Goal: Task Accomplishment & Management: Manage account settings

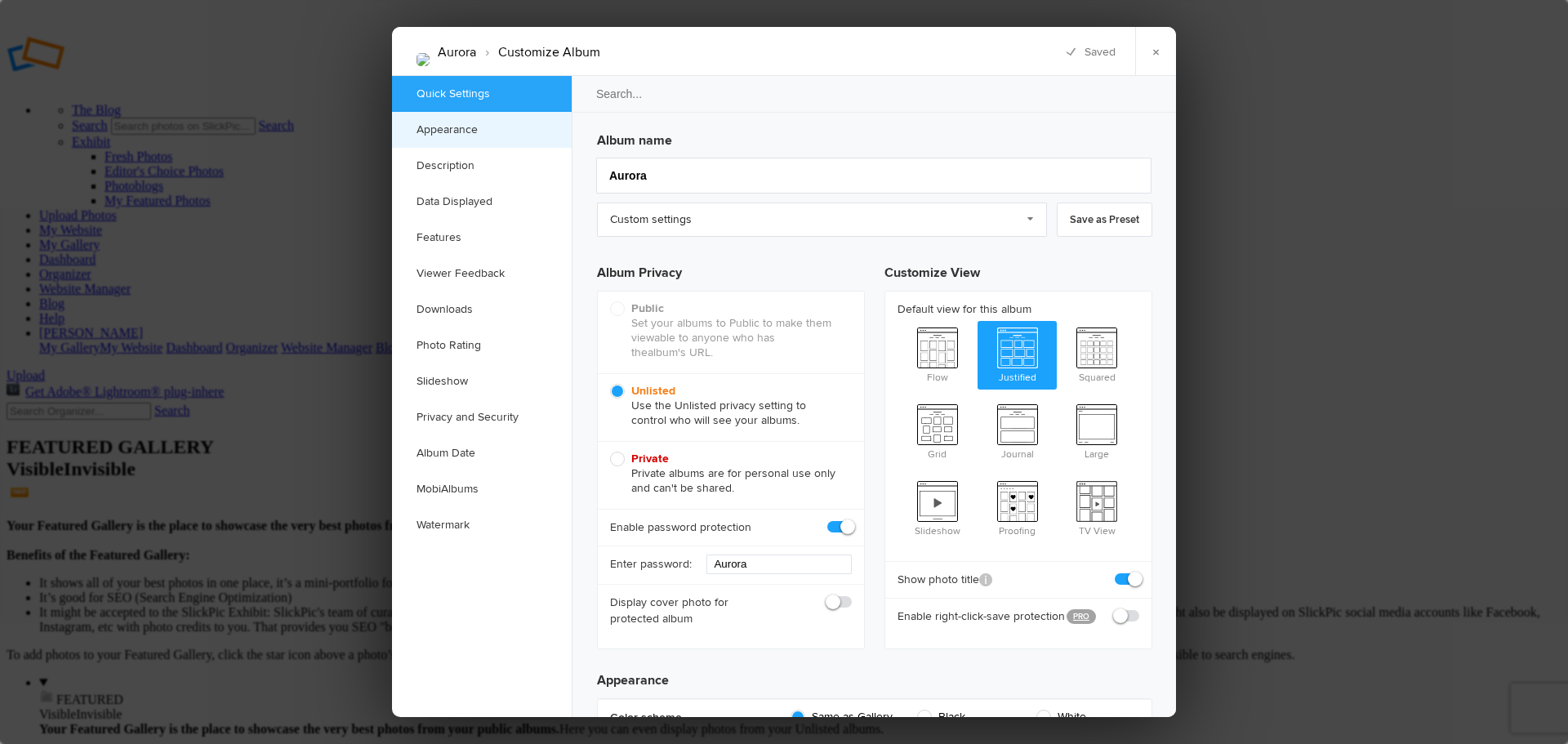
click at [470, 128] on link "Appearance" at bounding box center [481, 130] width 179 height 36
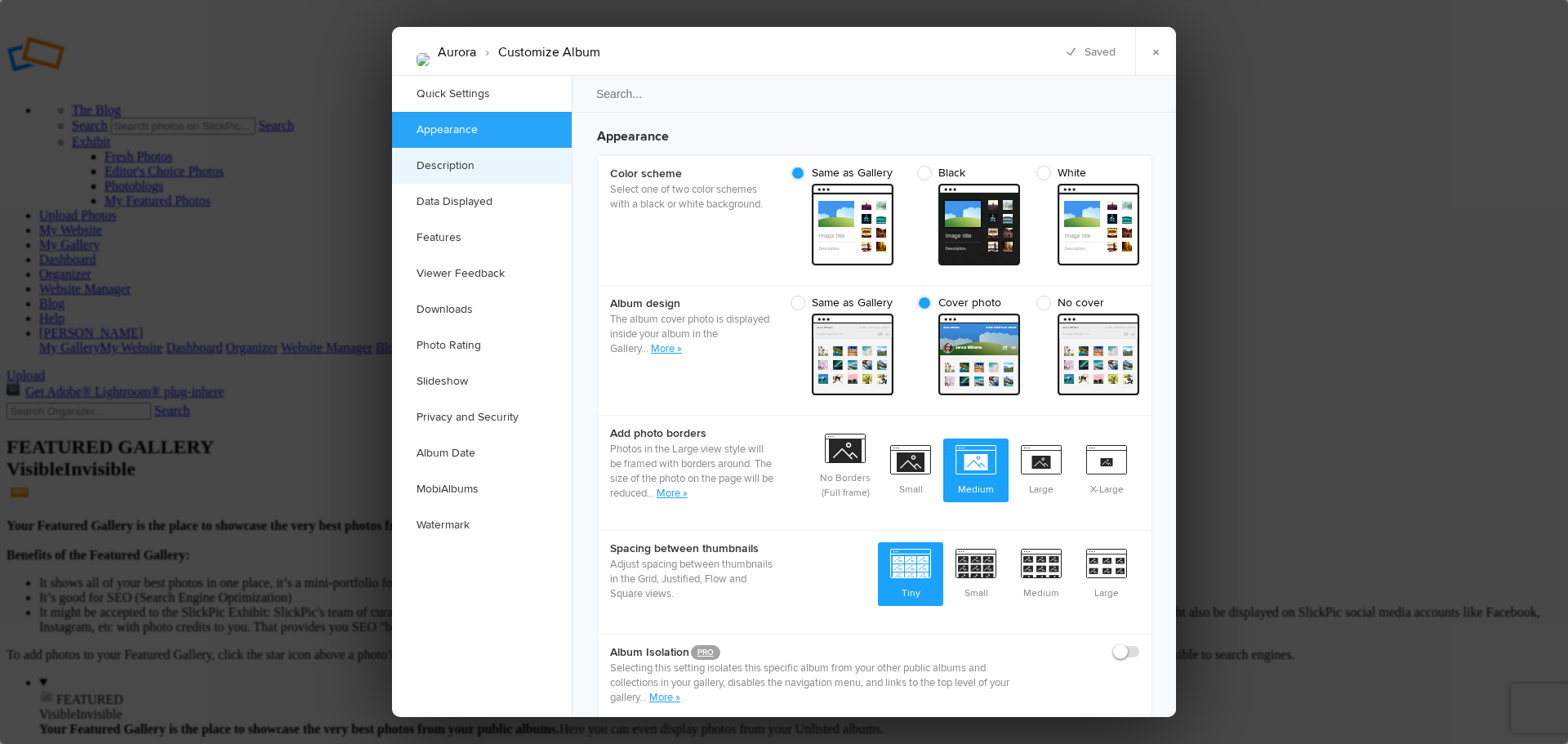
click at [459, 161] on link "Description" at bounding box center [481, 166] width 179 height 36
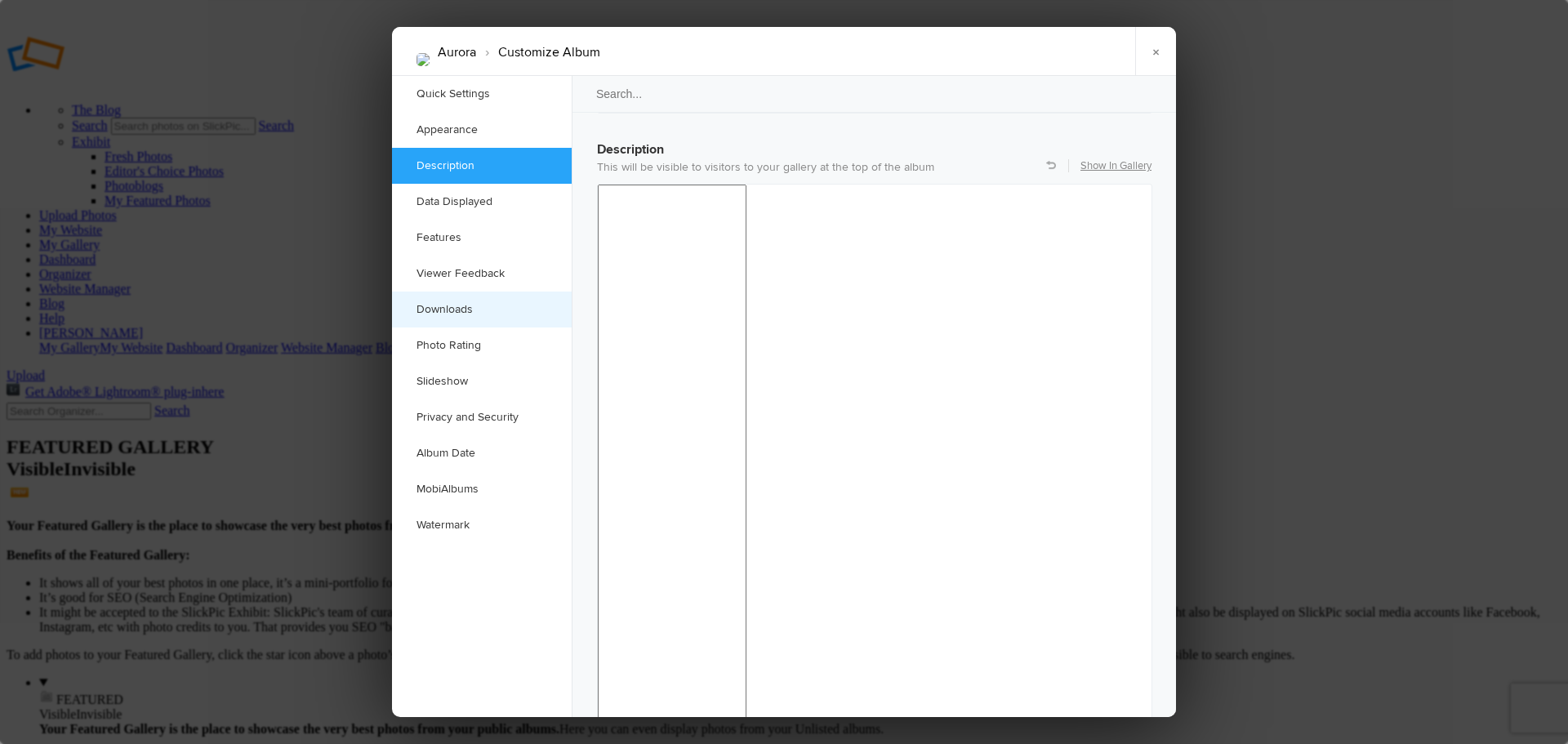
click at [458, 310] on link "Downloads" at bounding box center [481, 310] width 179 height 36
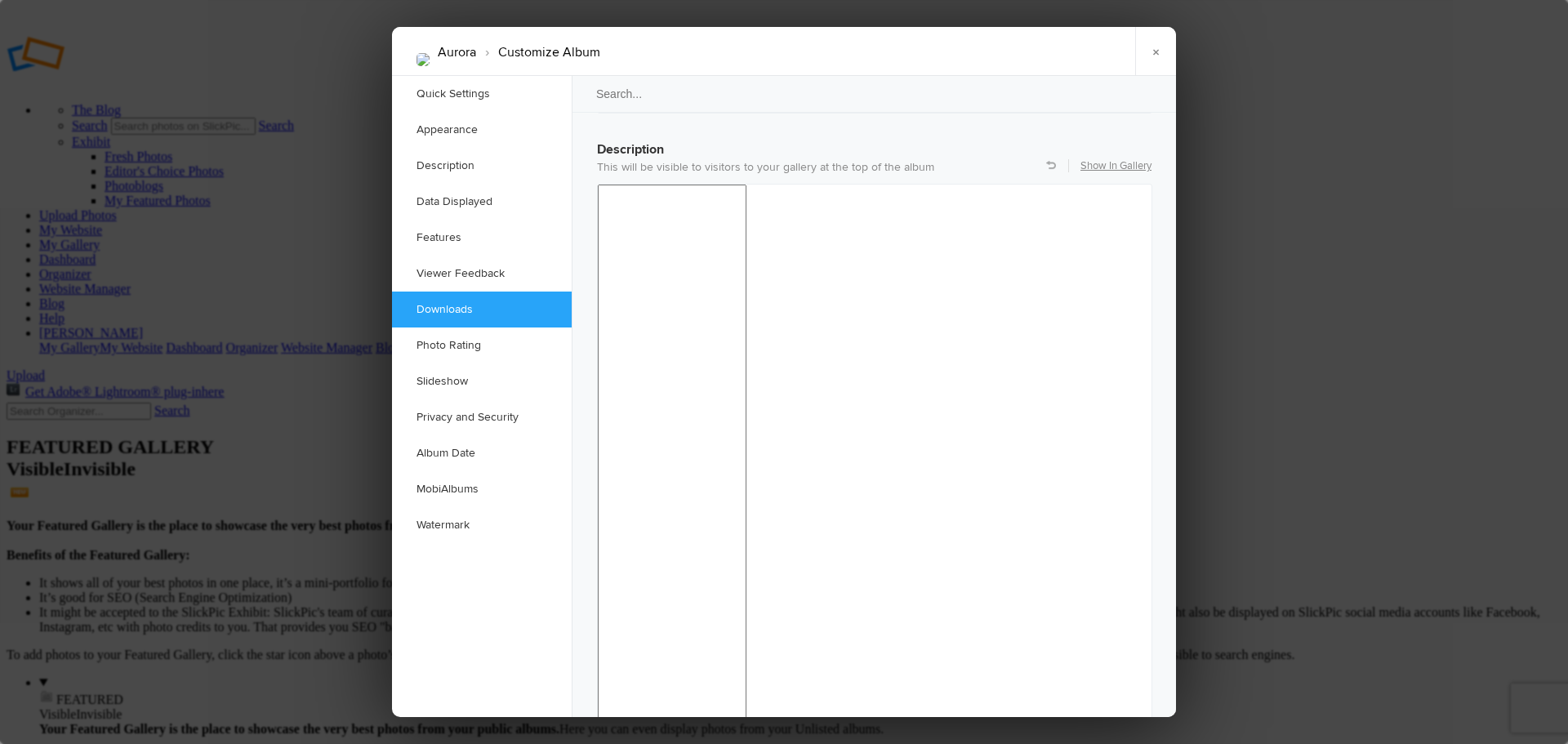
scroll to position [2557, 0]
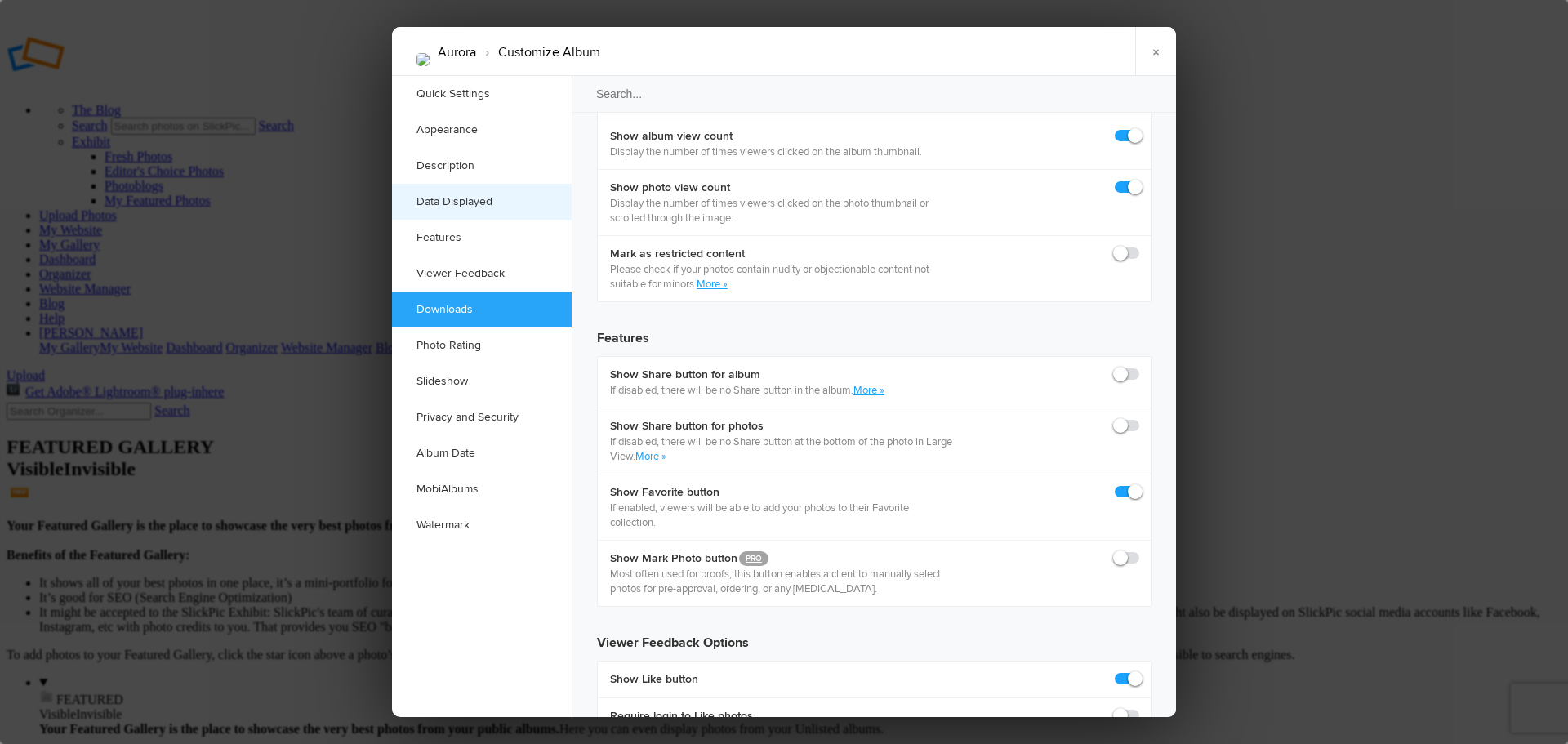
click at [467, 196] on link "Data Displayed" at bounding box center [481, 202] width 179 height 36
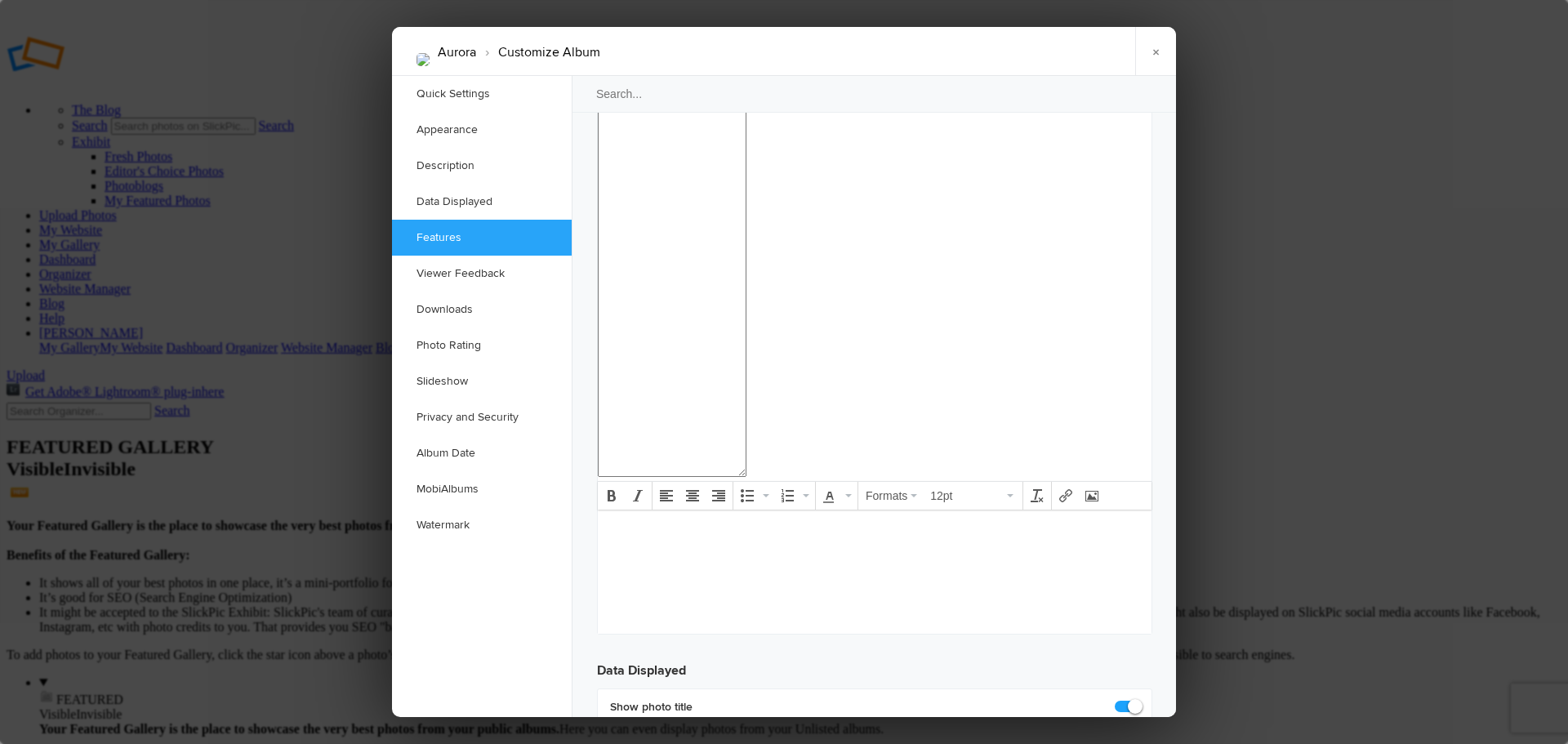
scroll to position [1790, 0]
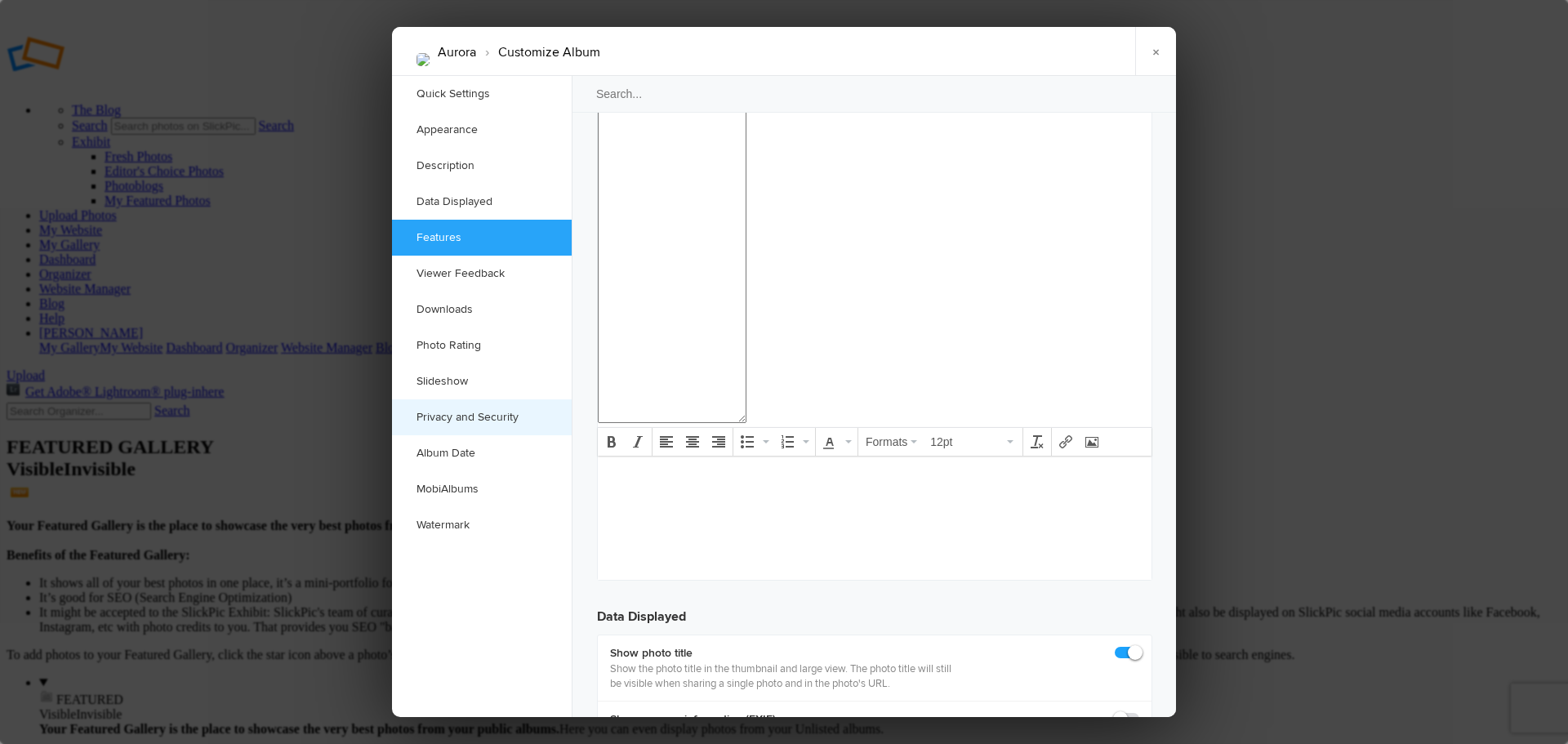
click at [478, 418] on link "Privacy and Security" at bounding box center [481, 417] width 179 height 36
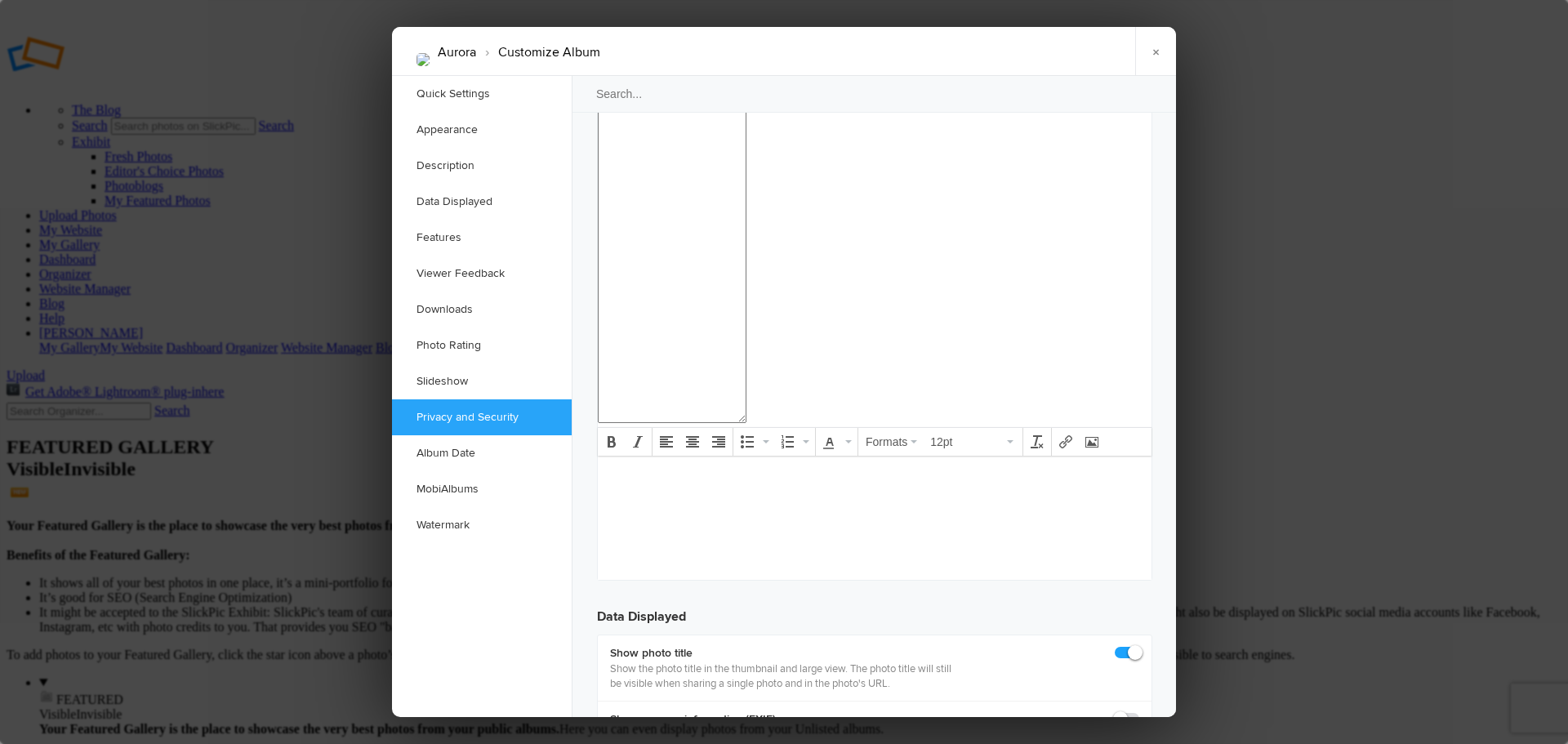
scroll to position [3356, 0]
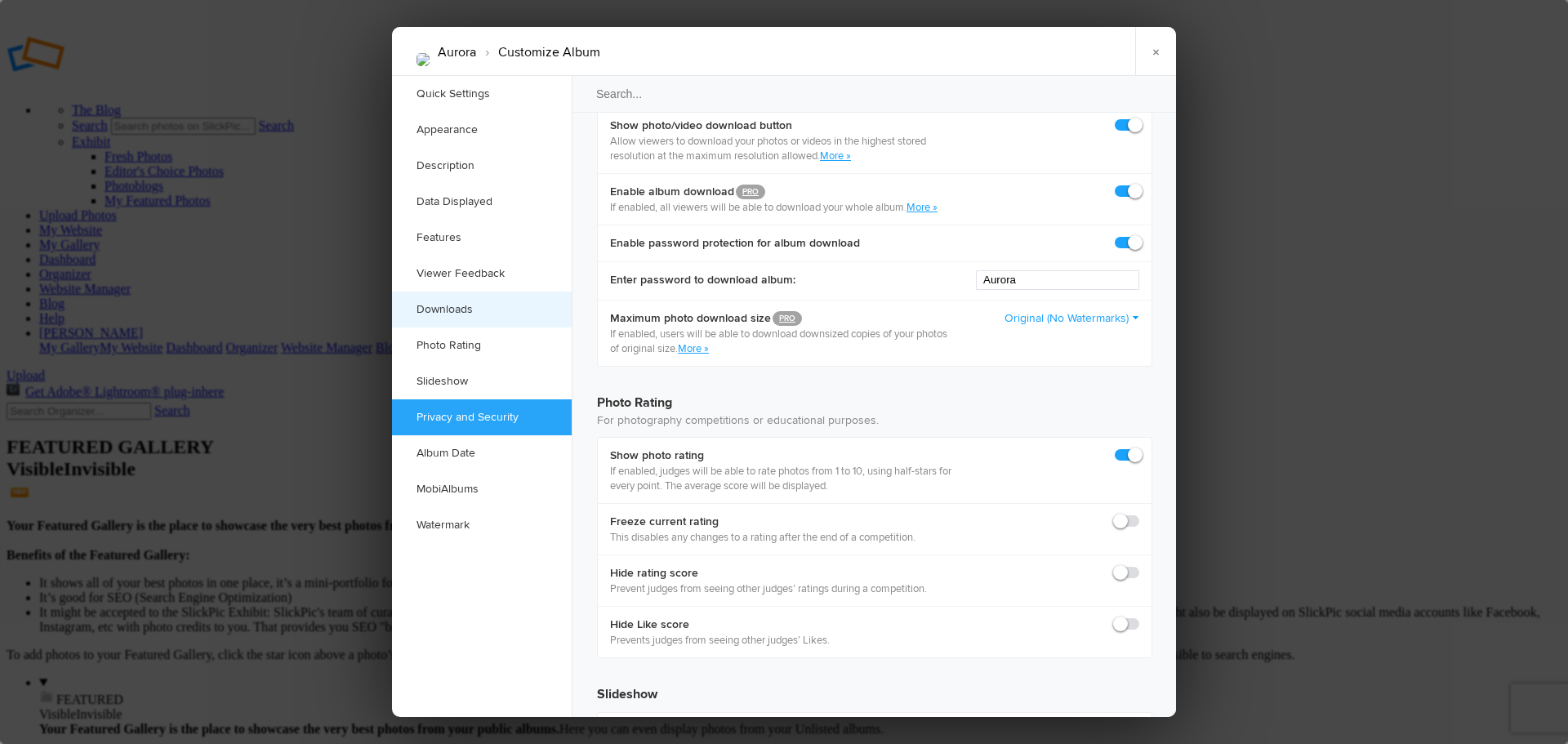
click at [457, 310] on link "Downloads" at bounding box center [481, 310] width 179 height 36
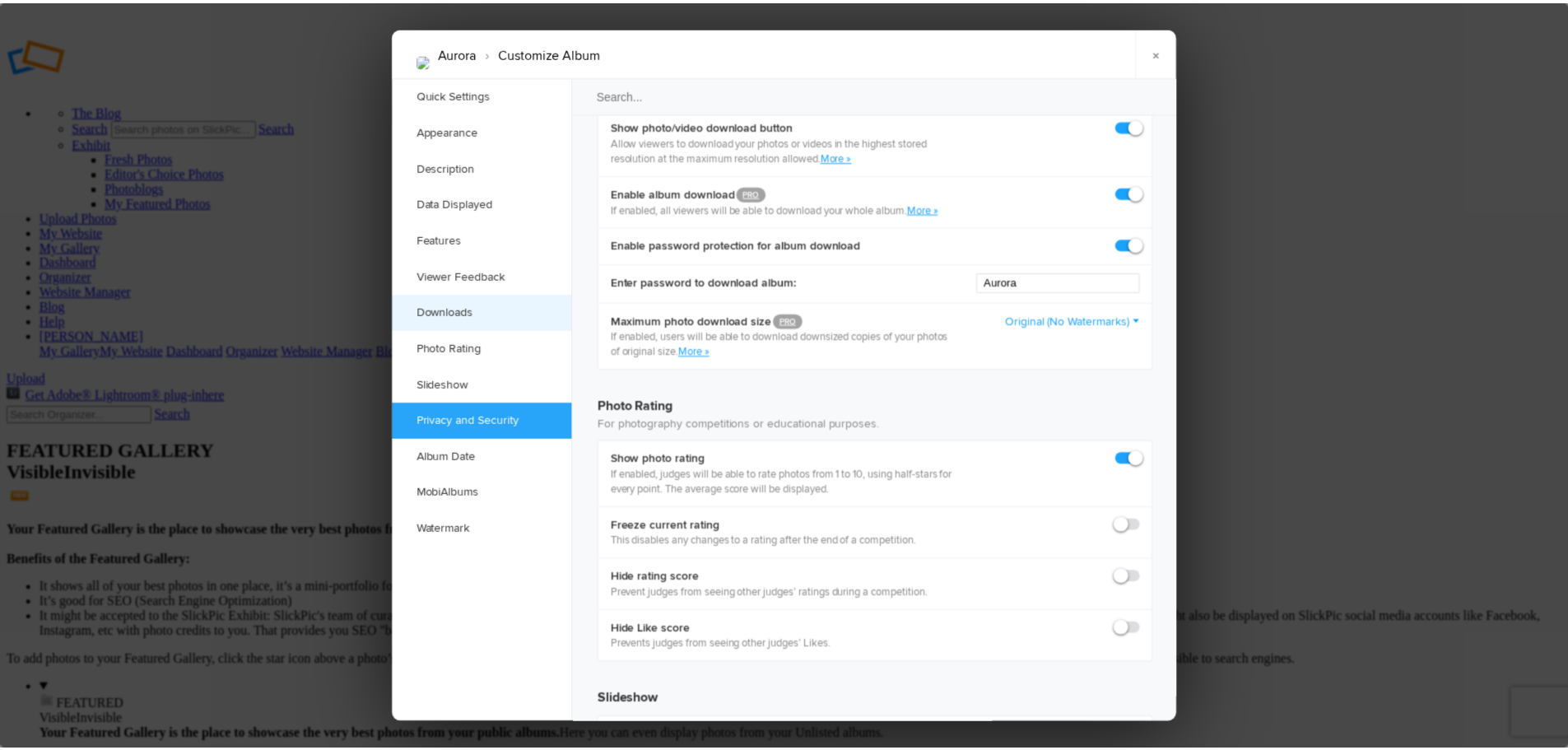
scroll to position [2577, 0]
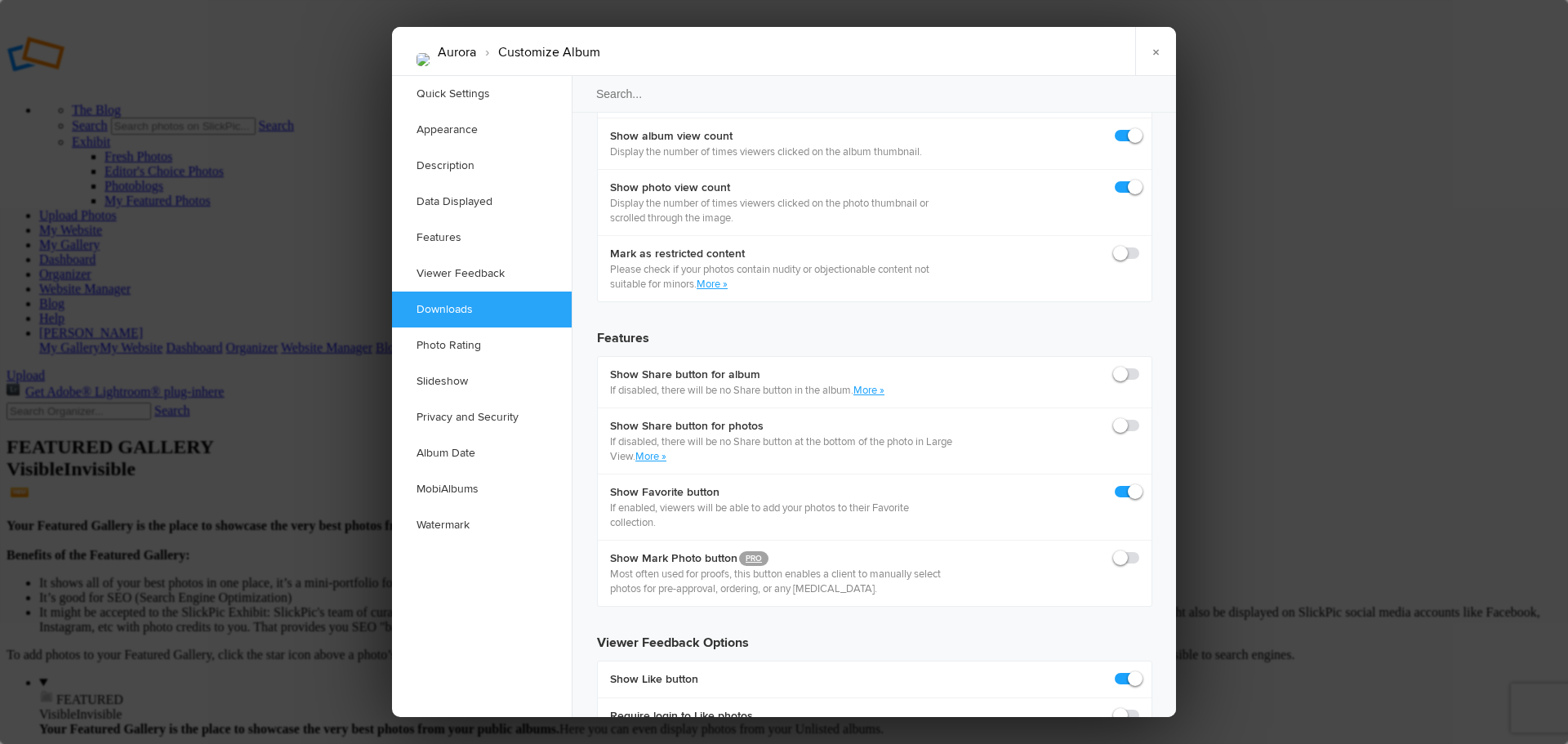
checkbox input "false"
click at [1360, 315] on div at bounding box center [784, 372] width 1568 height 744
